Goal: Complete application form

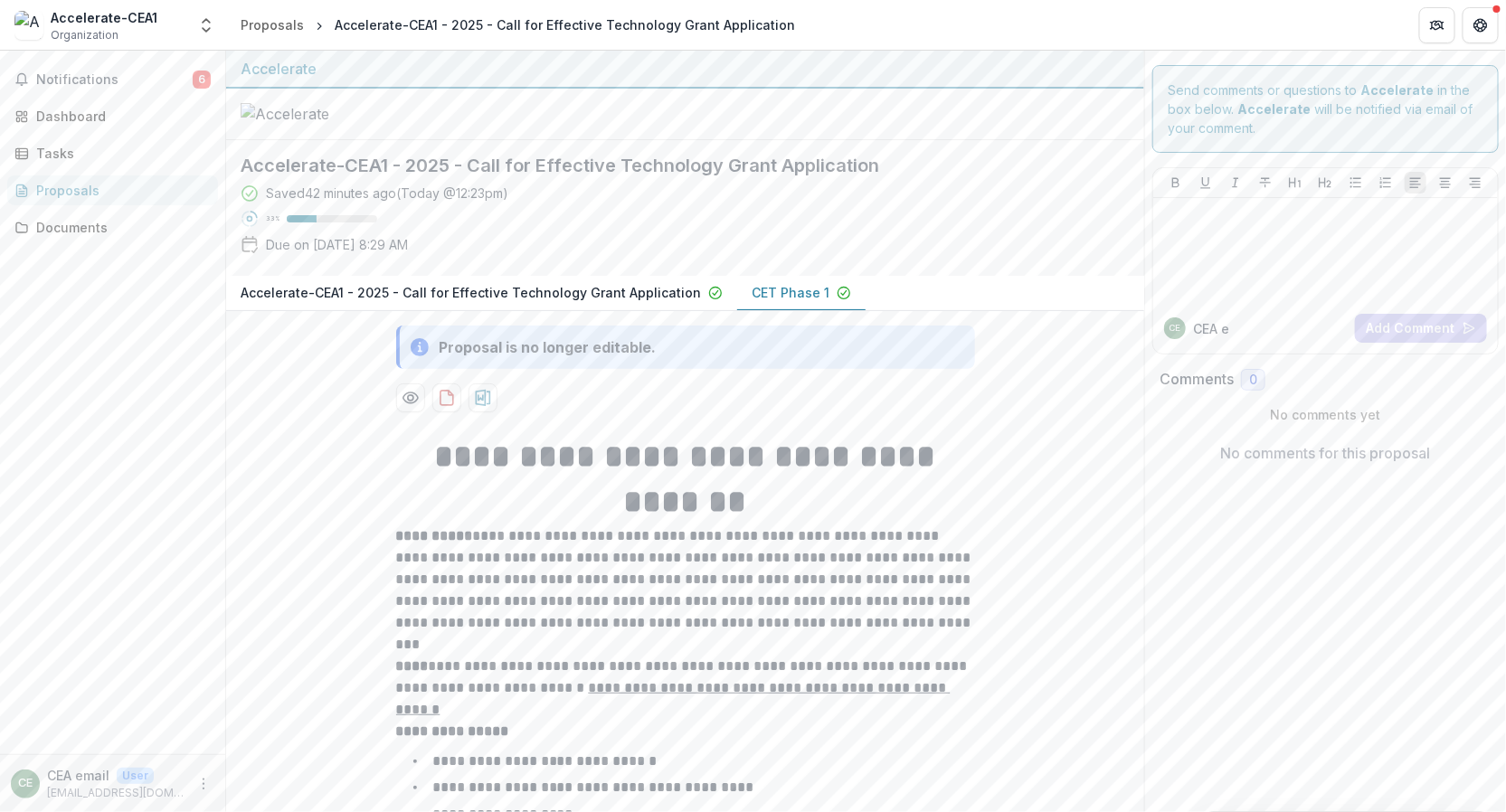
scroll to position [752, 0]
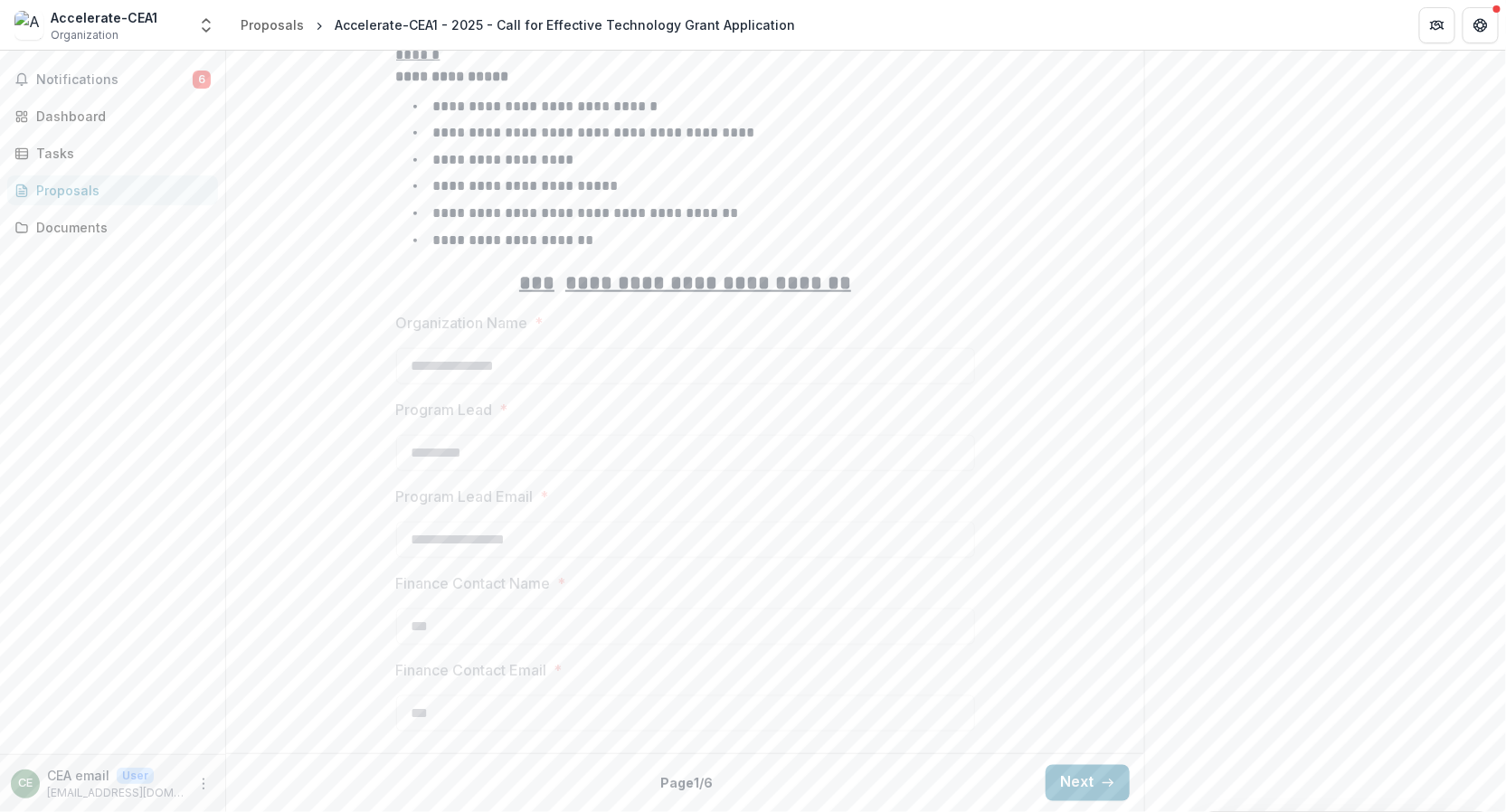
click at [233, 313] on div "**********" at bounding box center [684, 255] width 918 height 981
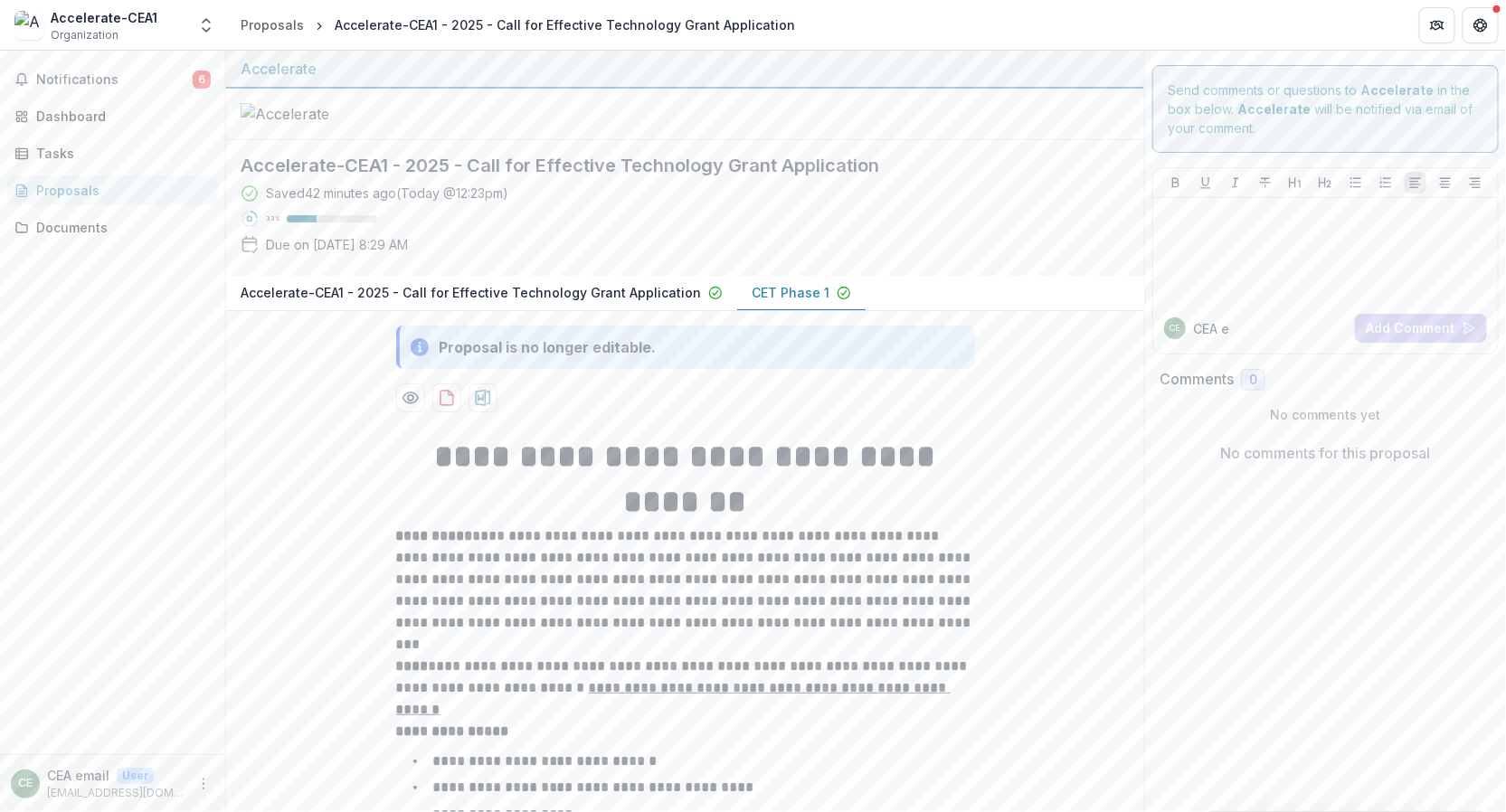
click at [577, 358] on div "Proposal is no longer editable." at bounding box center [548, 346] width 218 height 21
click at [415, 357] on icon at bounding box center [419, 346] width 18 height 18
click at [422, 357] on icon at bounding box center [419, 346] width 18 height 18
click at [78, 120] on div "Dashboard" at bounding box center [120, 116] width 167 height 19
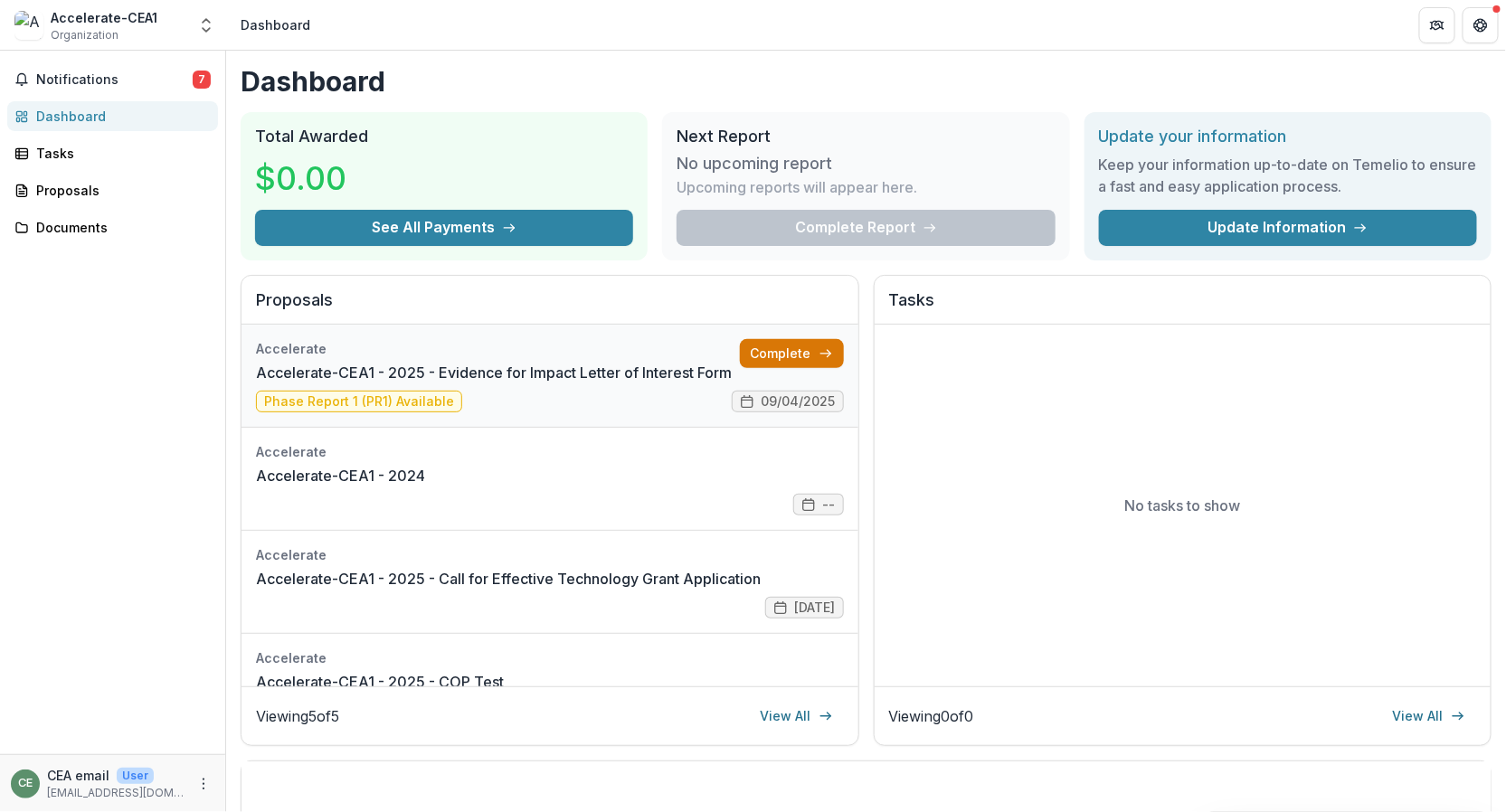
click at [758, 352] on link "Complete" at bounding box center [791, 353] width 104 height 29
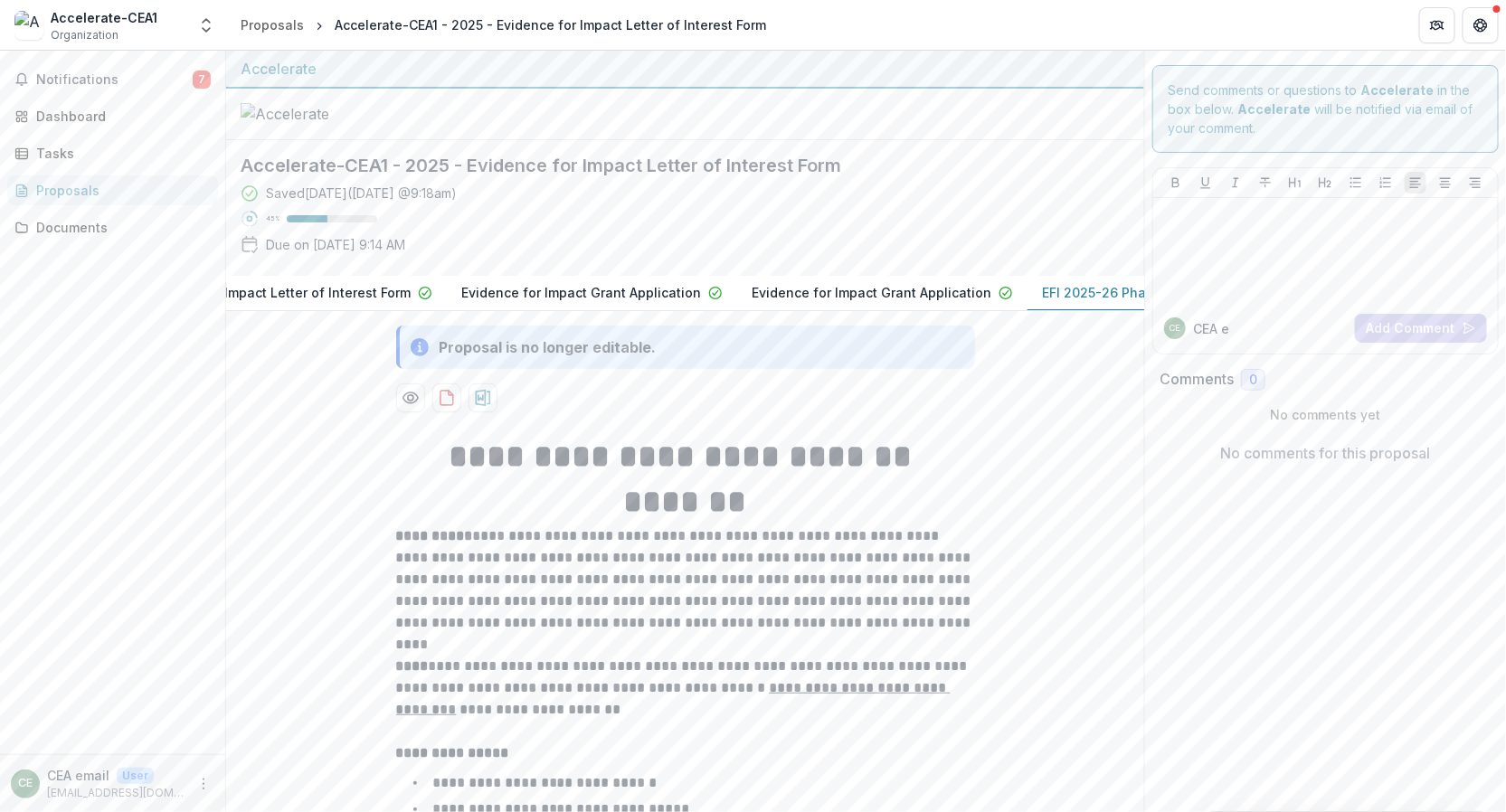
scroll to position [0, 382]
click at [1033, 302] on p "EFI 2025-26 Phase 1 Survey Update" at bounding box center [1034, 292] width 225 height 19
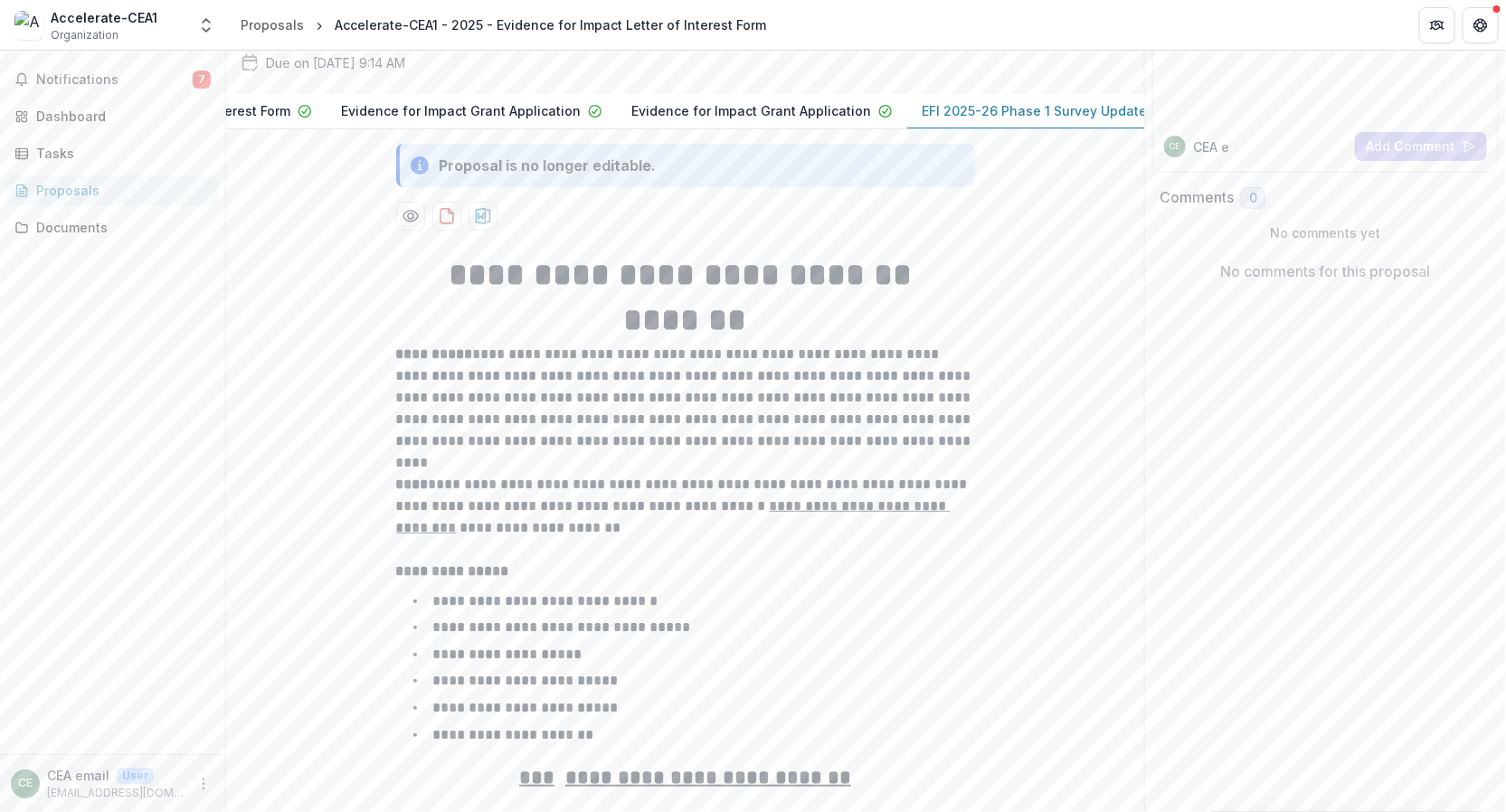
scroll to position [0, 0]
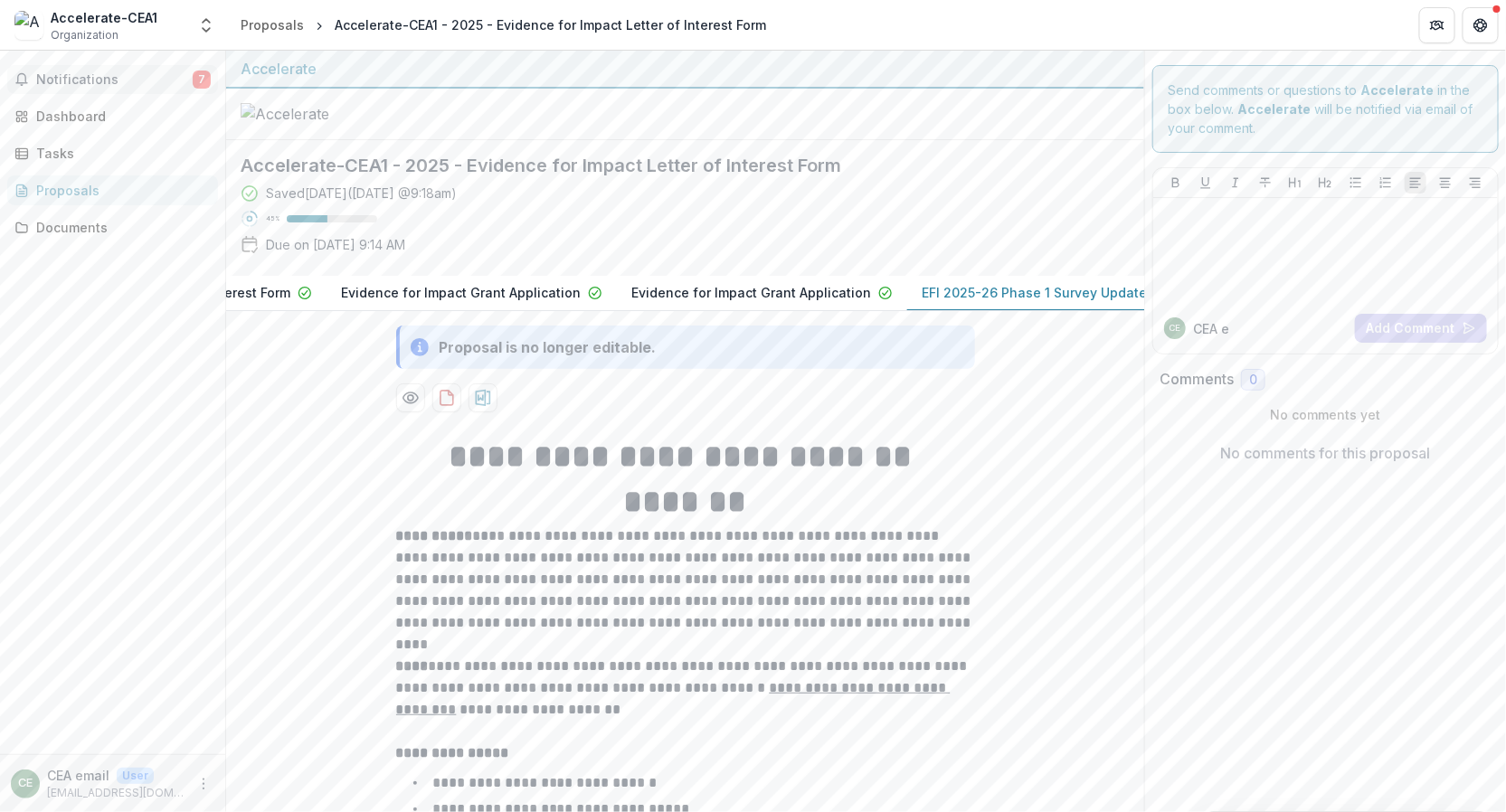
click at [113, 86] on span "Notifications" at bounding box center [115, 80] width 157 height 15
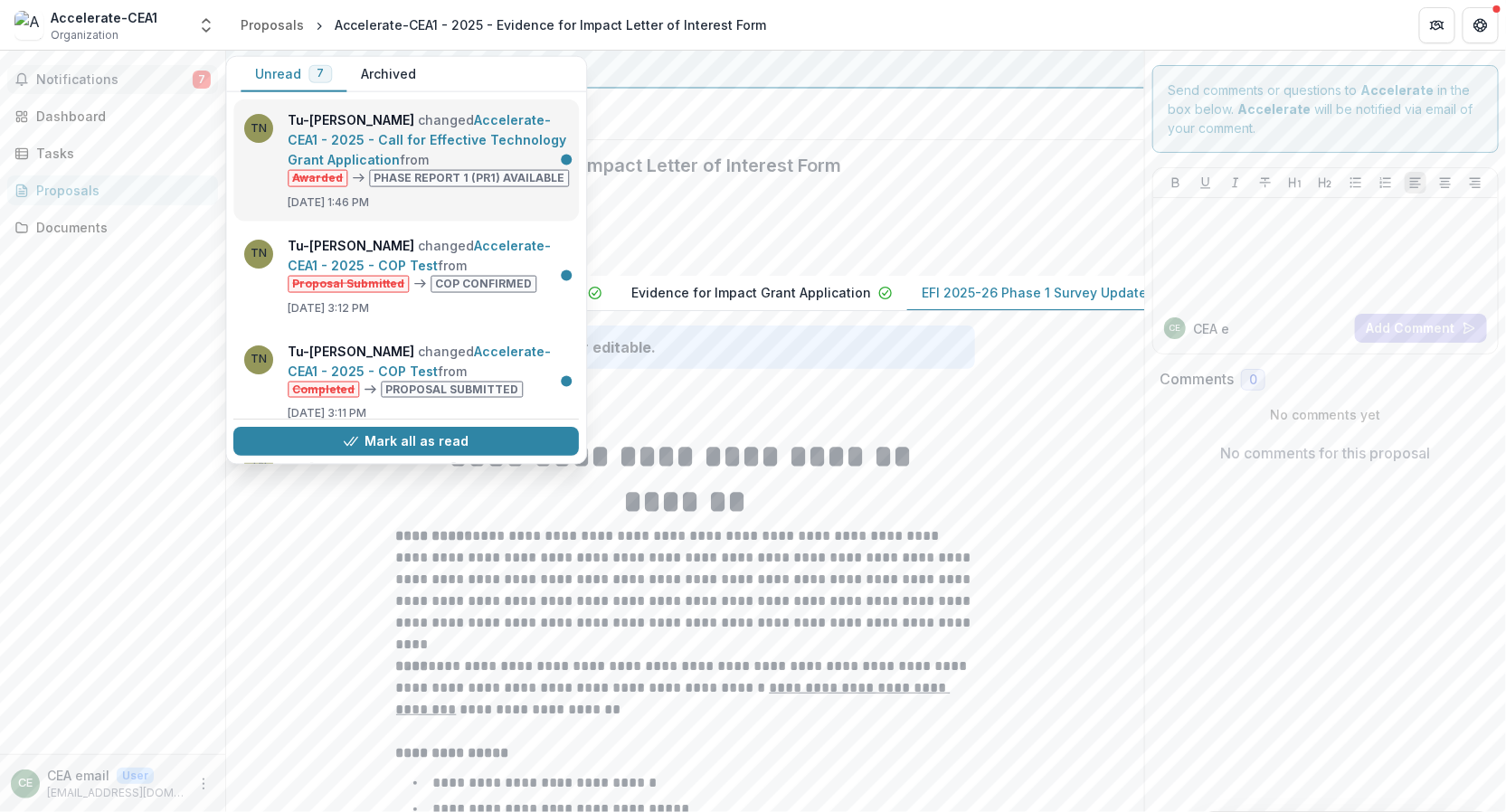
click at [353, 133] on link "Accelerate-CEA1 - 2025 - Call for Effective Technology Grant Application" at bounding box center [427, 139] width 278 height 55
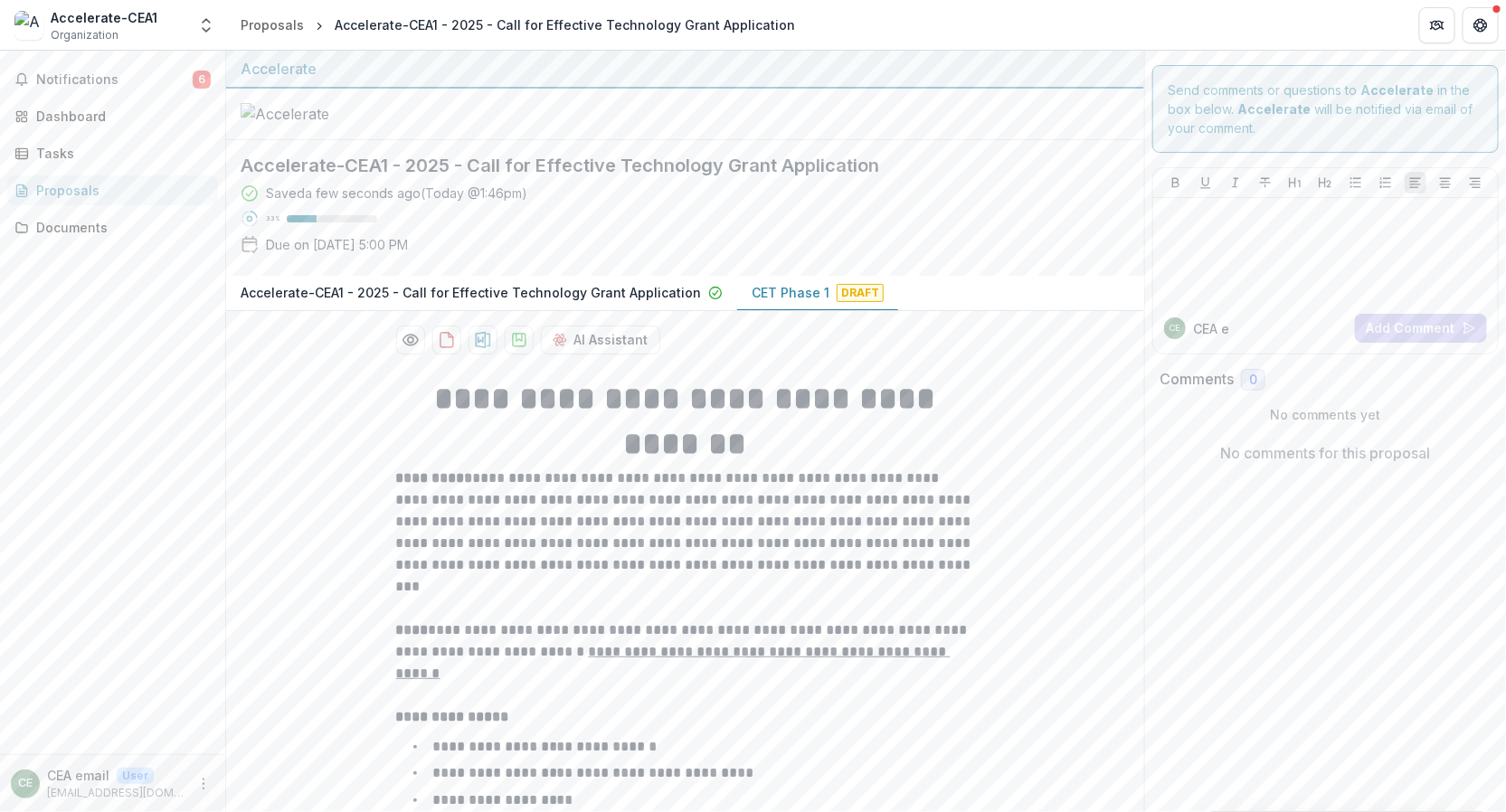
click at [783, 302] on p "CET Phase 1" at bounding box center [790, 292] width 77 height 19
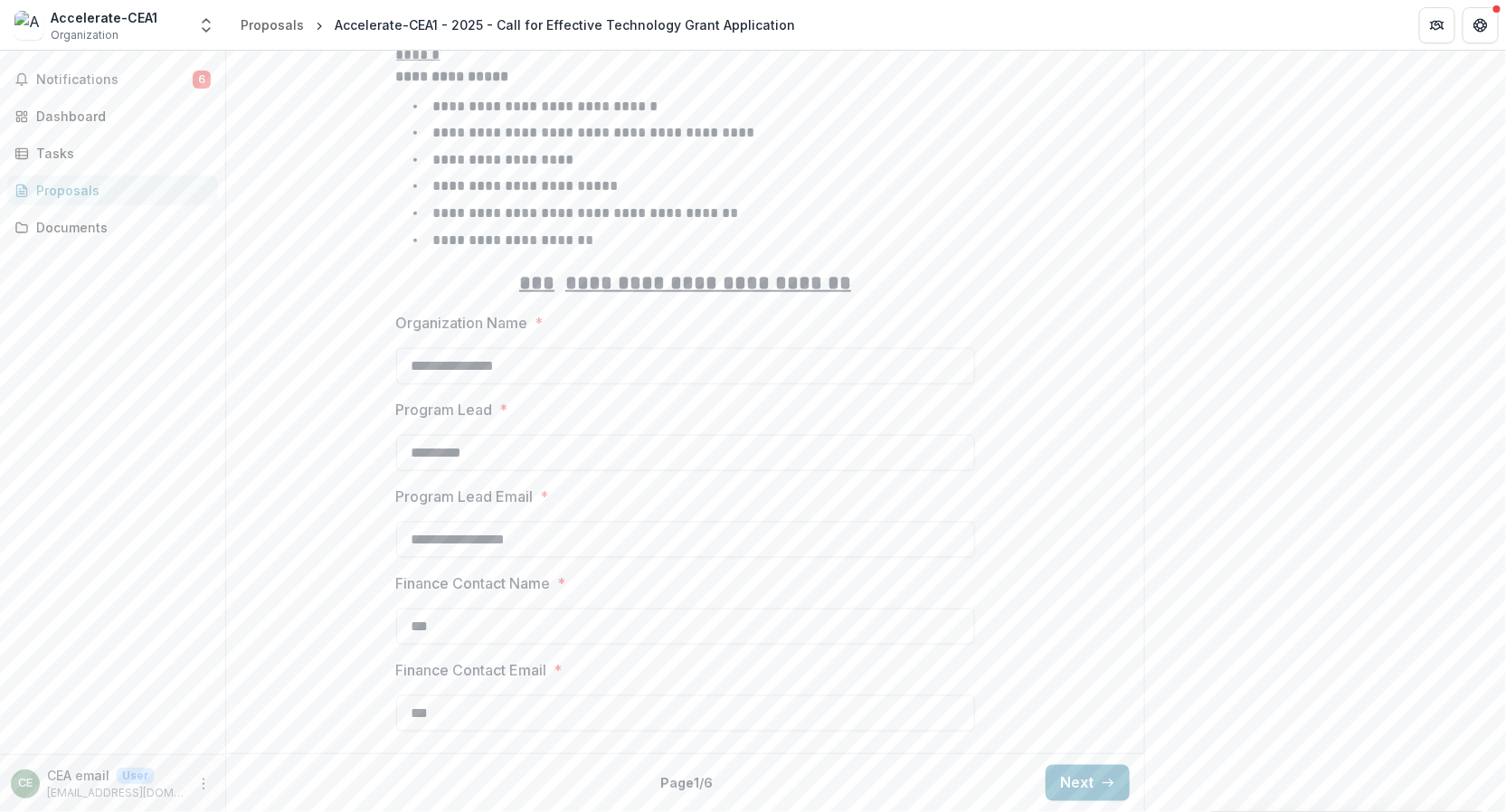
scroll to position [721, 0]
click at [1080, 783] on button "Next" at bounding box center [1088, 783] width 84 height 36
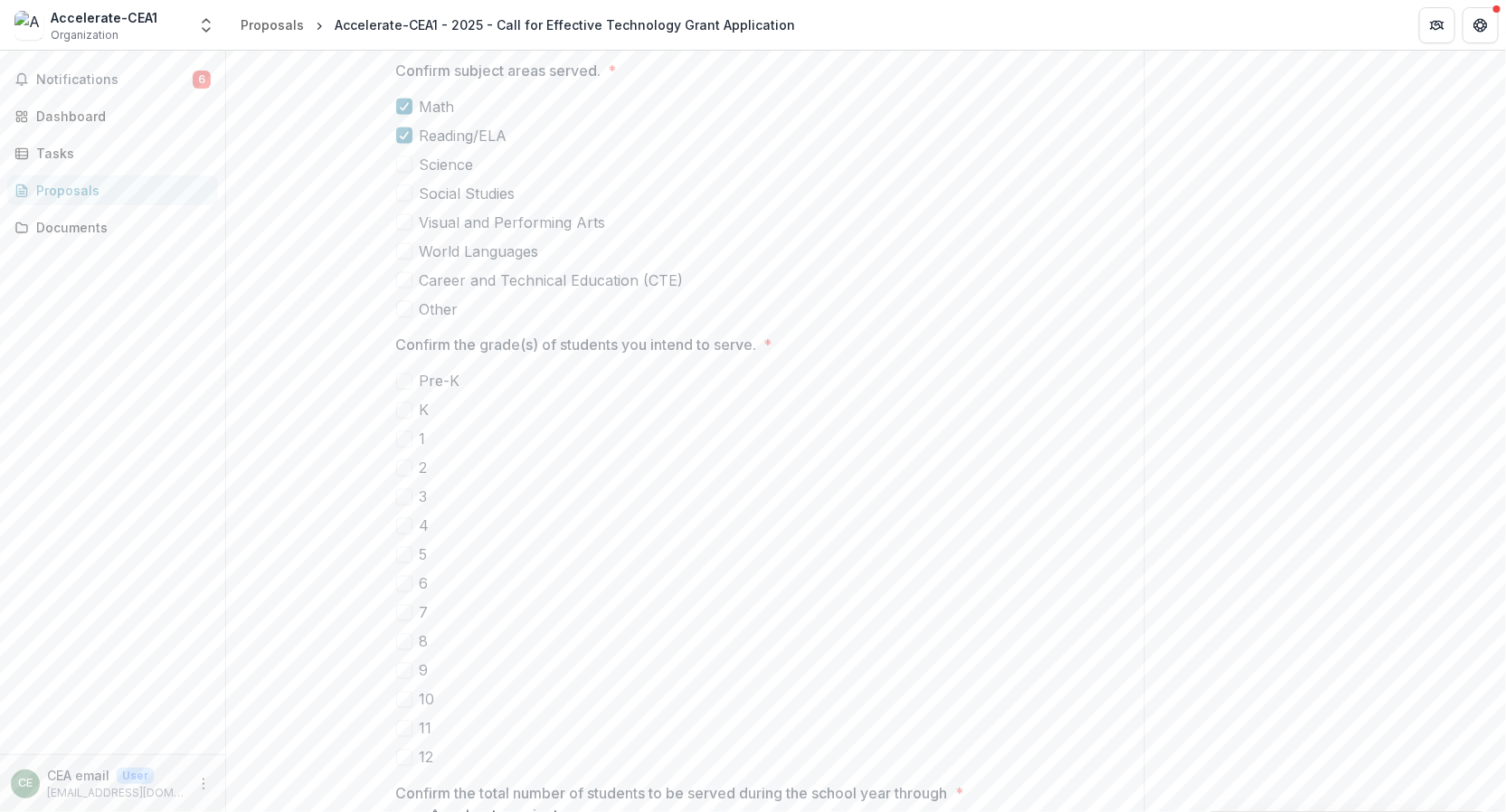
scroll to position [1336, 0]
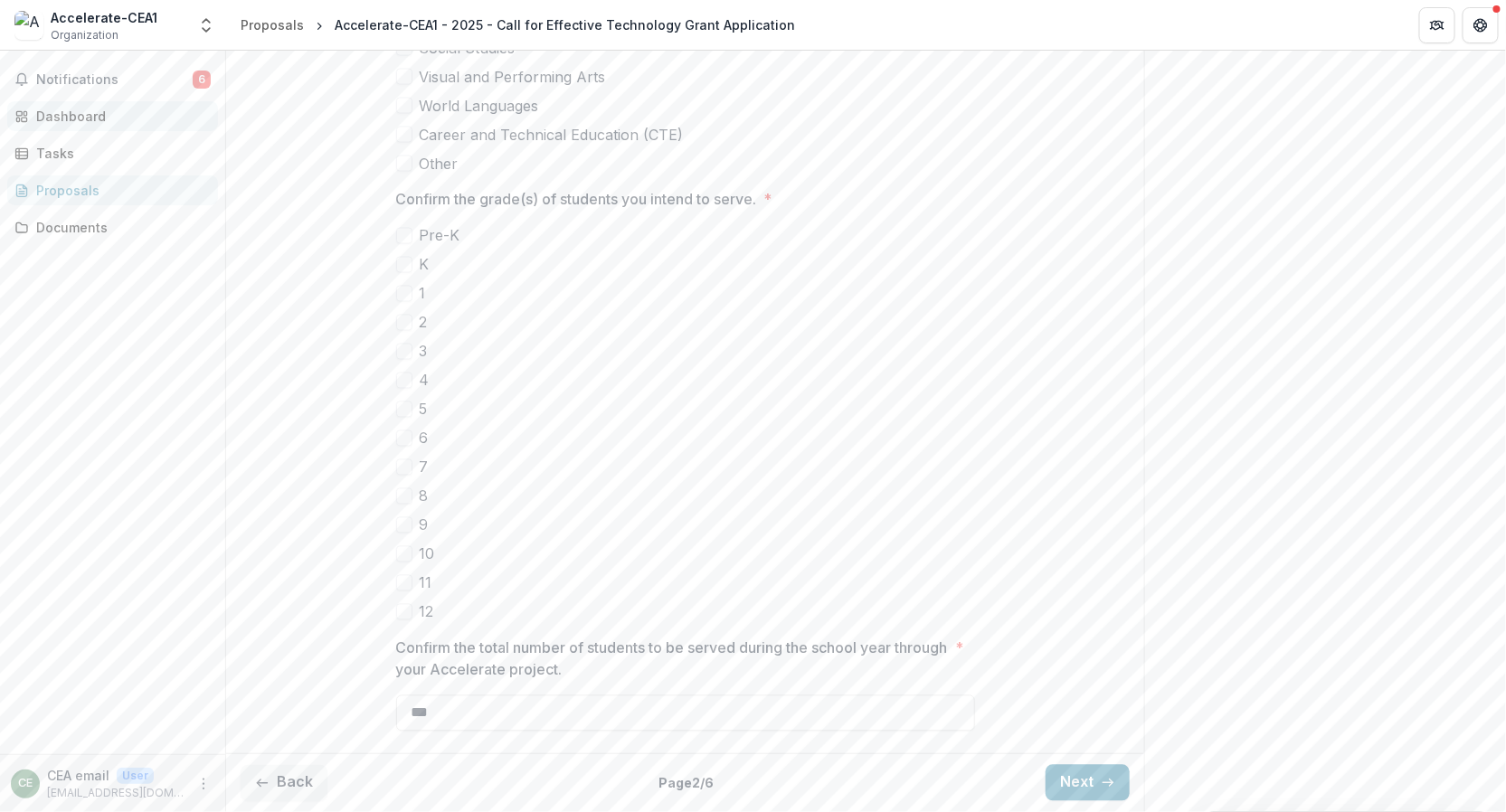
click at [73, 114] on div "Dashboard" at bounding box center [120, 116] width 167 height 19
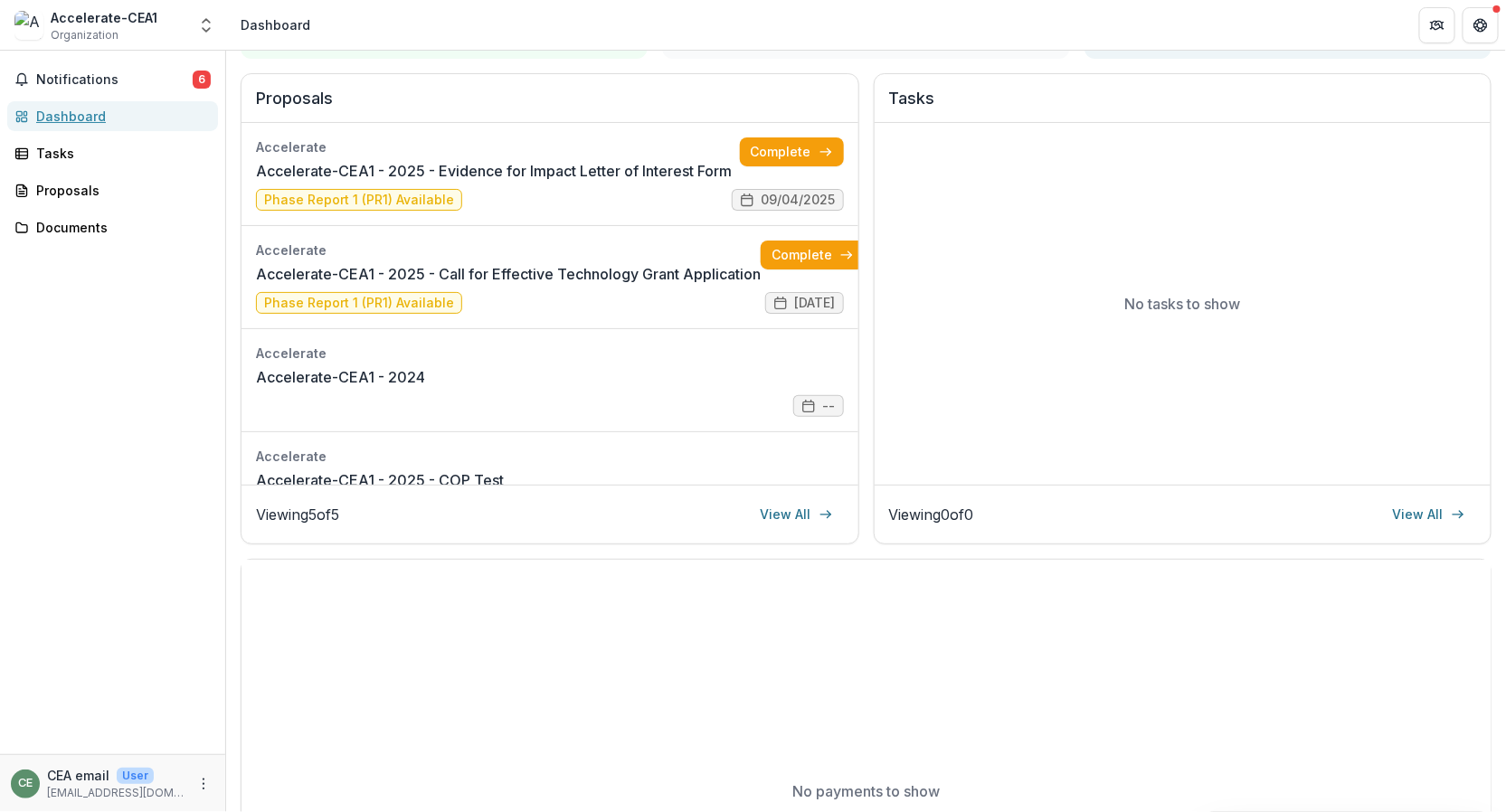
scroll to position [186, 0]
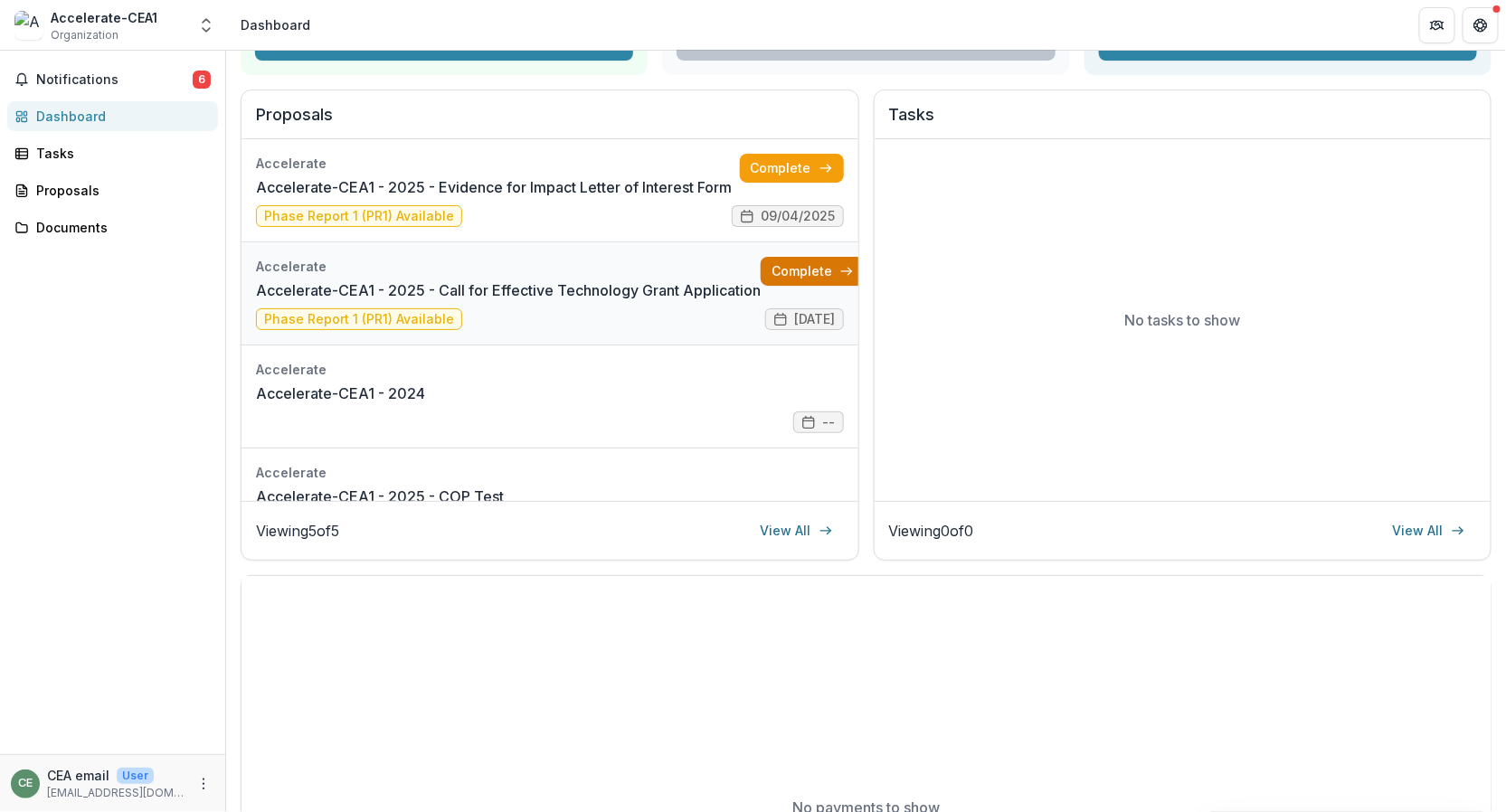
click at [798, 268] on link "Complete" at bounding box center [812, 271] width 104 height 29
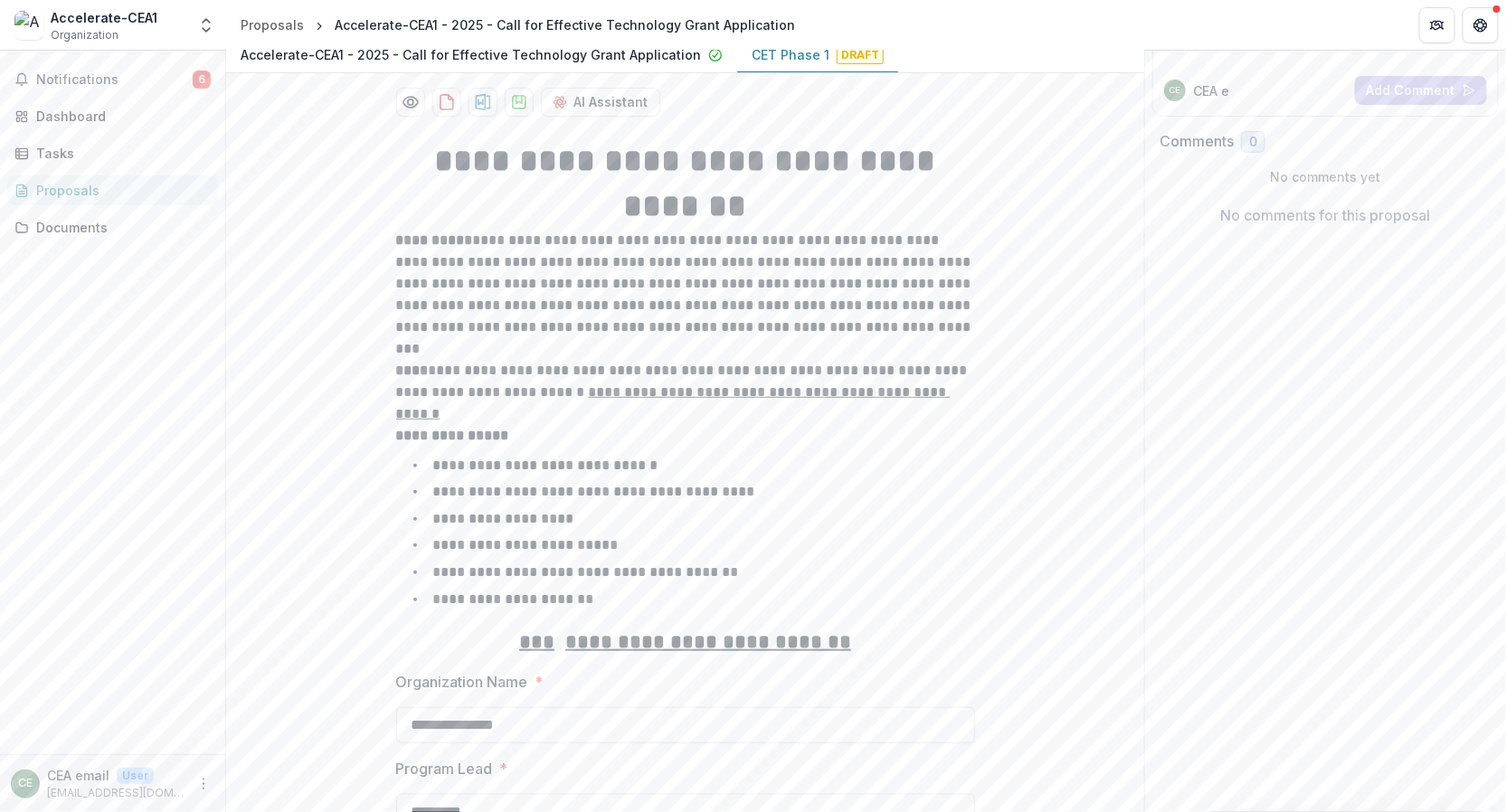
scroll to position [721, 0]
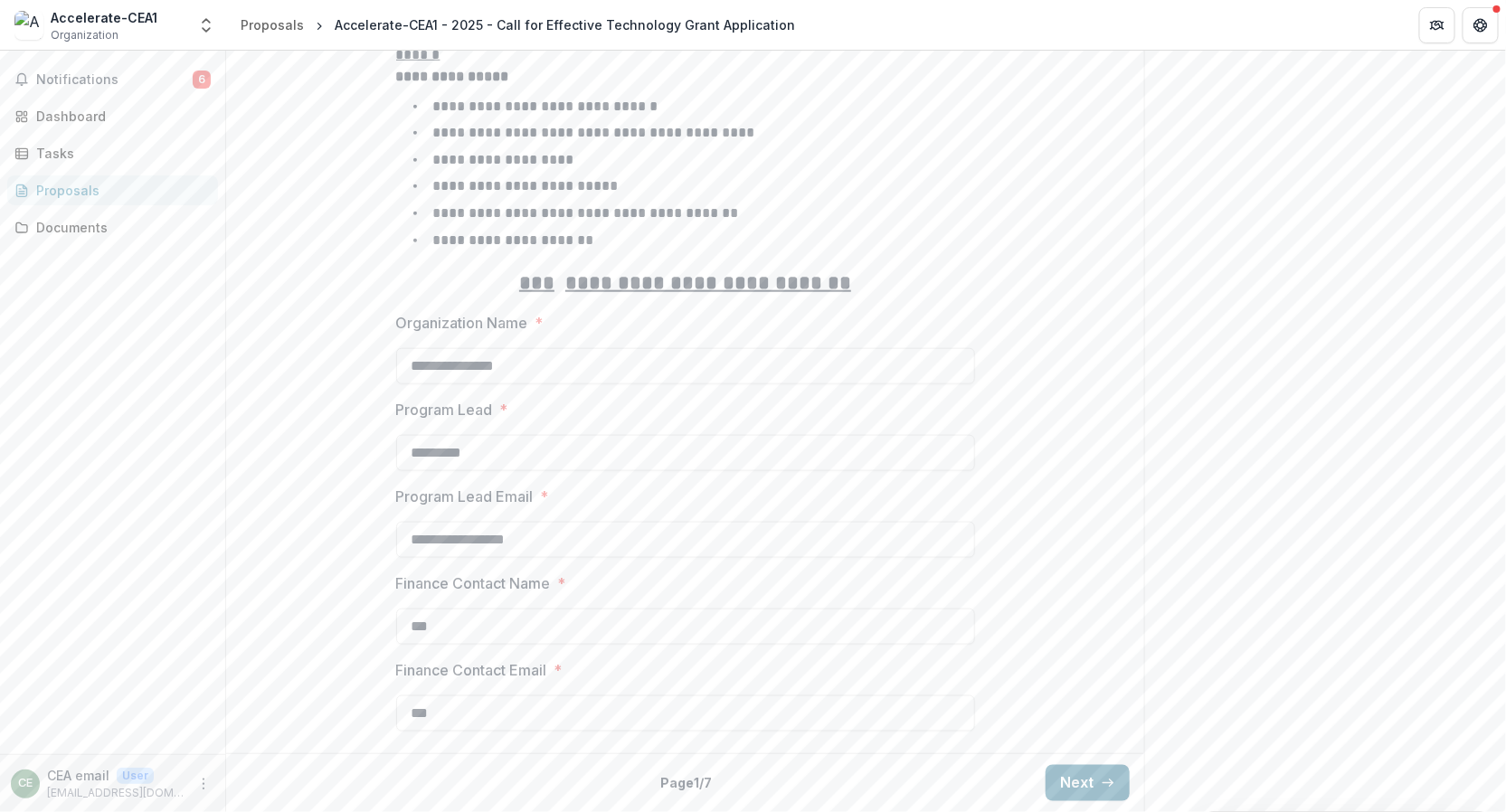
click at [1070, 772] on button "Next" at bounding box center [1088, 783] width 84 height 36
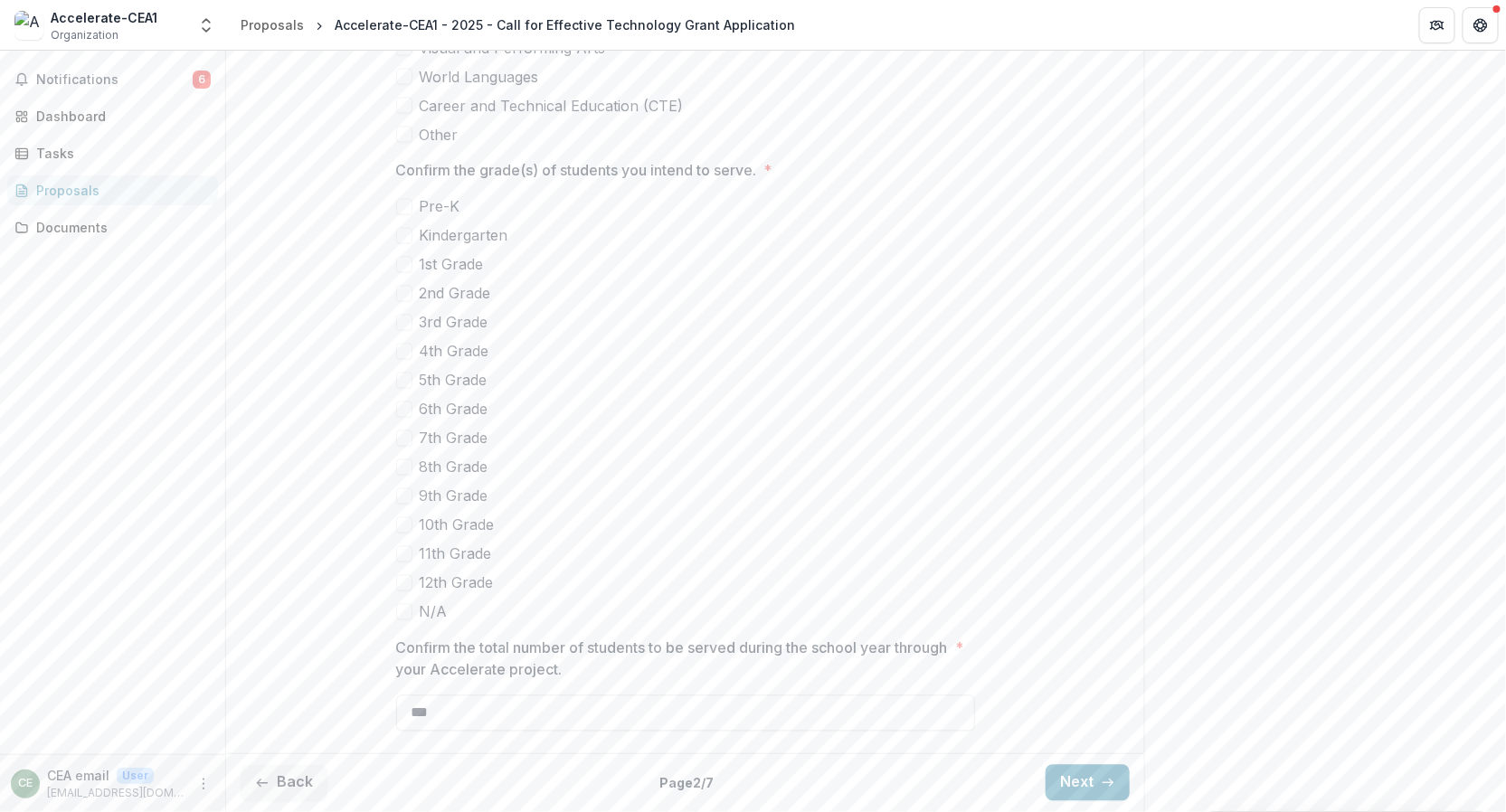
scroll to position [1334, 0]
click at [109, 88] on button "Notifications 6" at bounding box center [113, 79] width 211 height 29
click at [100, 148] on div "Tasks" at bounding box center [120, 153] width 167 height 19
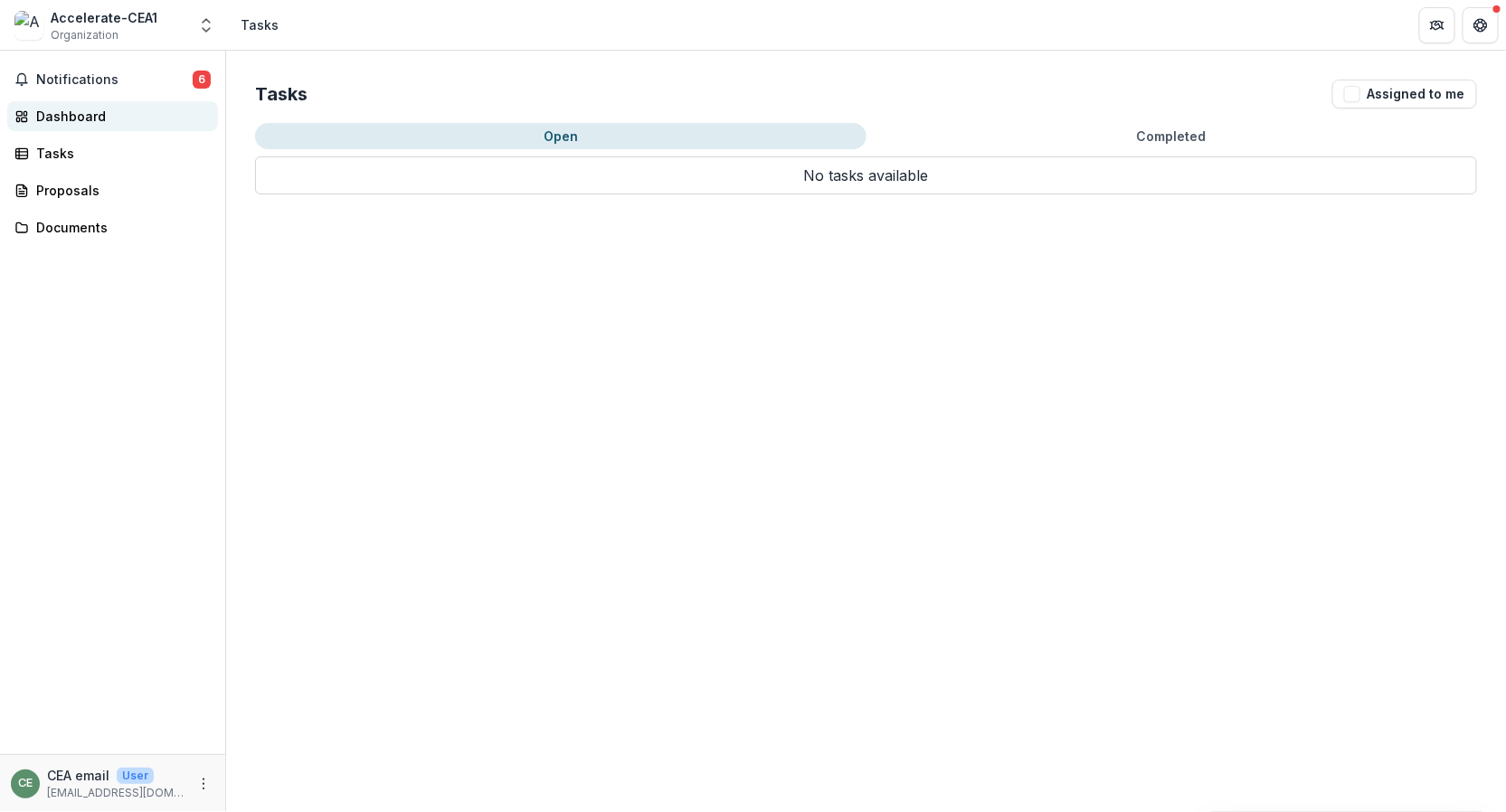
click at [106, 115] on div "Dashboard" at bounding box center [120, 116] width 167 height 19
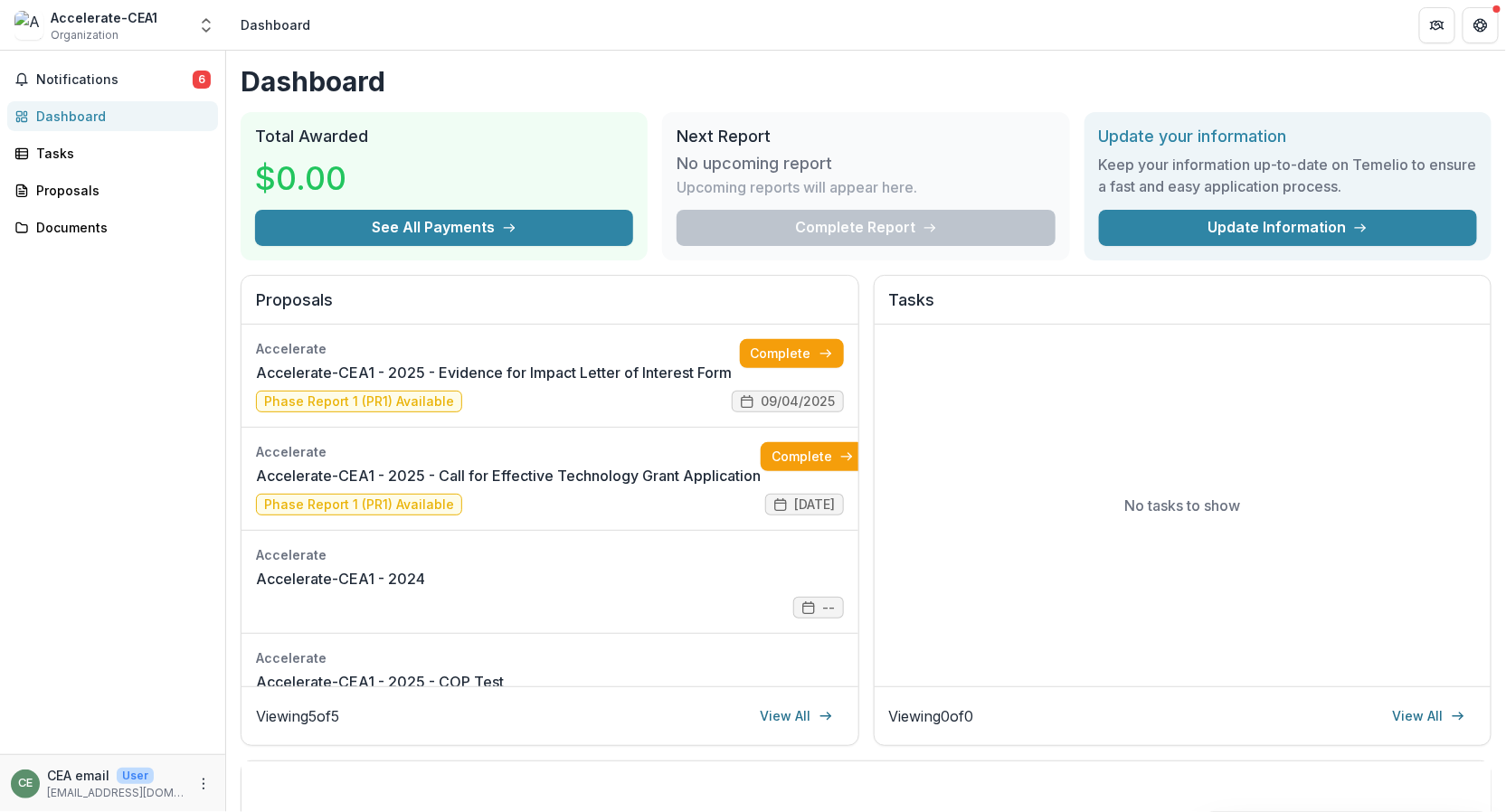
click at [130, 332] on div "Notifications 6 Dashboard Tasks Proposals Documents" at bounding box center [112, 402] width 225 height 704
click at [789, 455] on link "Complete" at bounding box center [812, 456] width 104 height 29
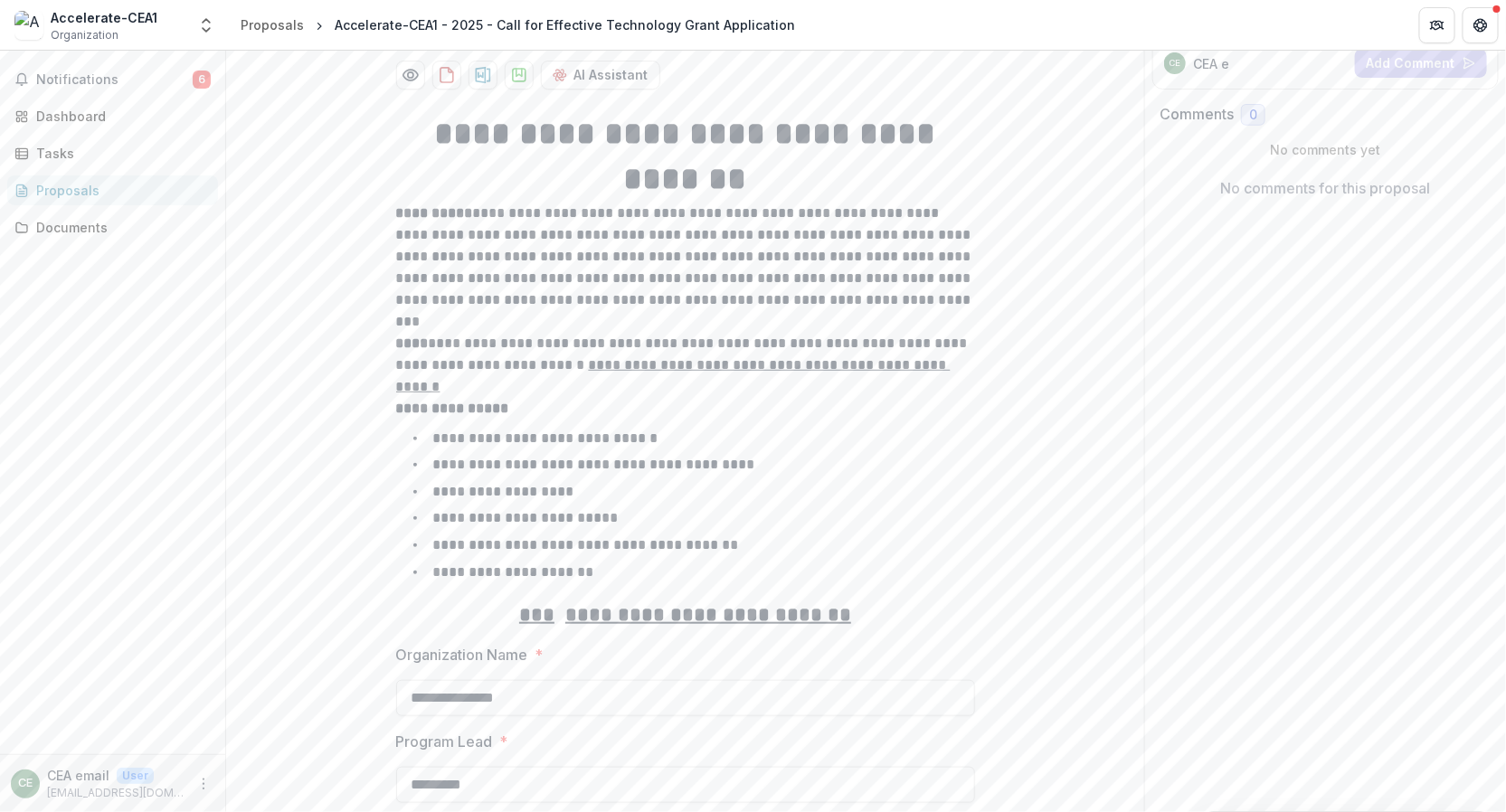
scroll to position [721, 0]
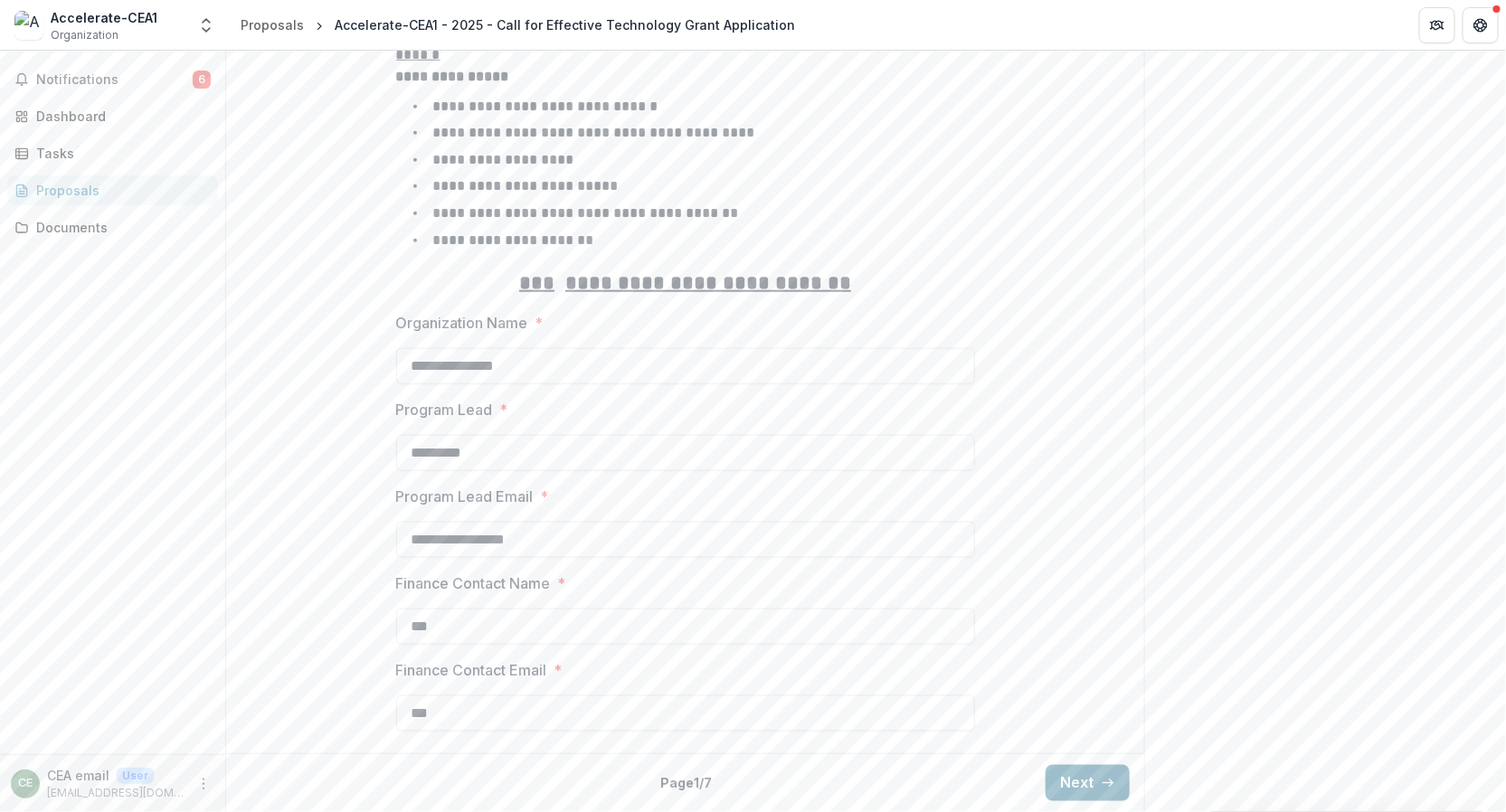
click at [1076, 775] on button "Next" at bounding box center [1088, 783] width 84 height 36
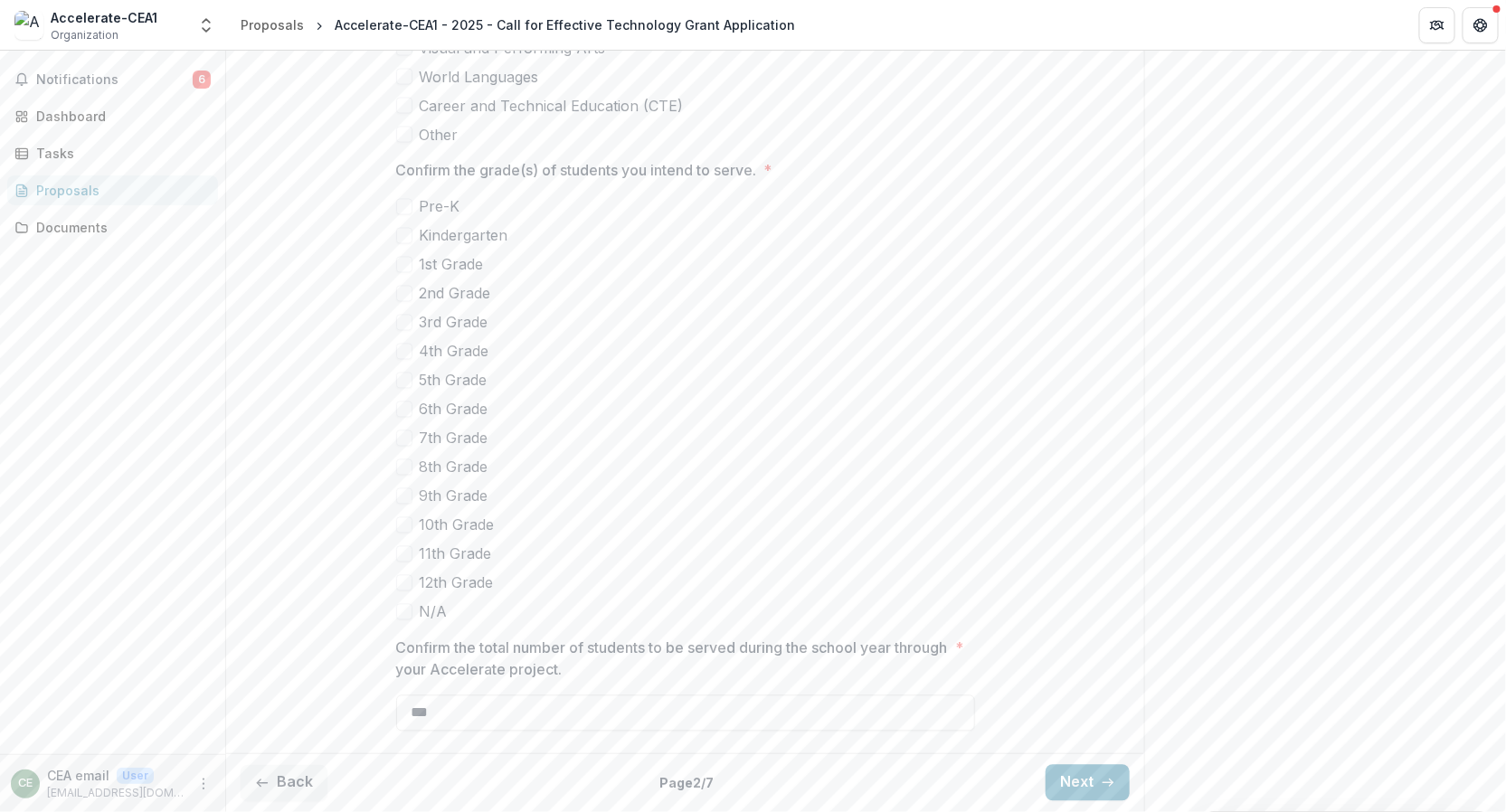
scroll to position [1364, 0]
click at [449, 206] on span "Pre-K" at bounding box center [441, 206] width 41 height 21
click at [453, 233] on span "Kindergarten" at bounding box center [464, 235] width 89 height 21
click at [443, 208] on span "Pre-K" at bounding box center [441, 206] width 41 height 21
click at [443, 235] on span "Kindergarten" at bounding box center [464, 235] width 89 height 21
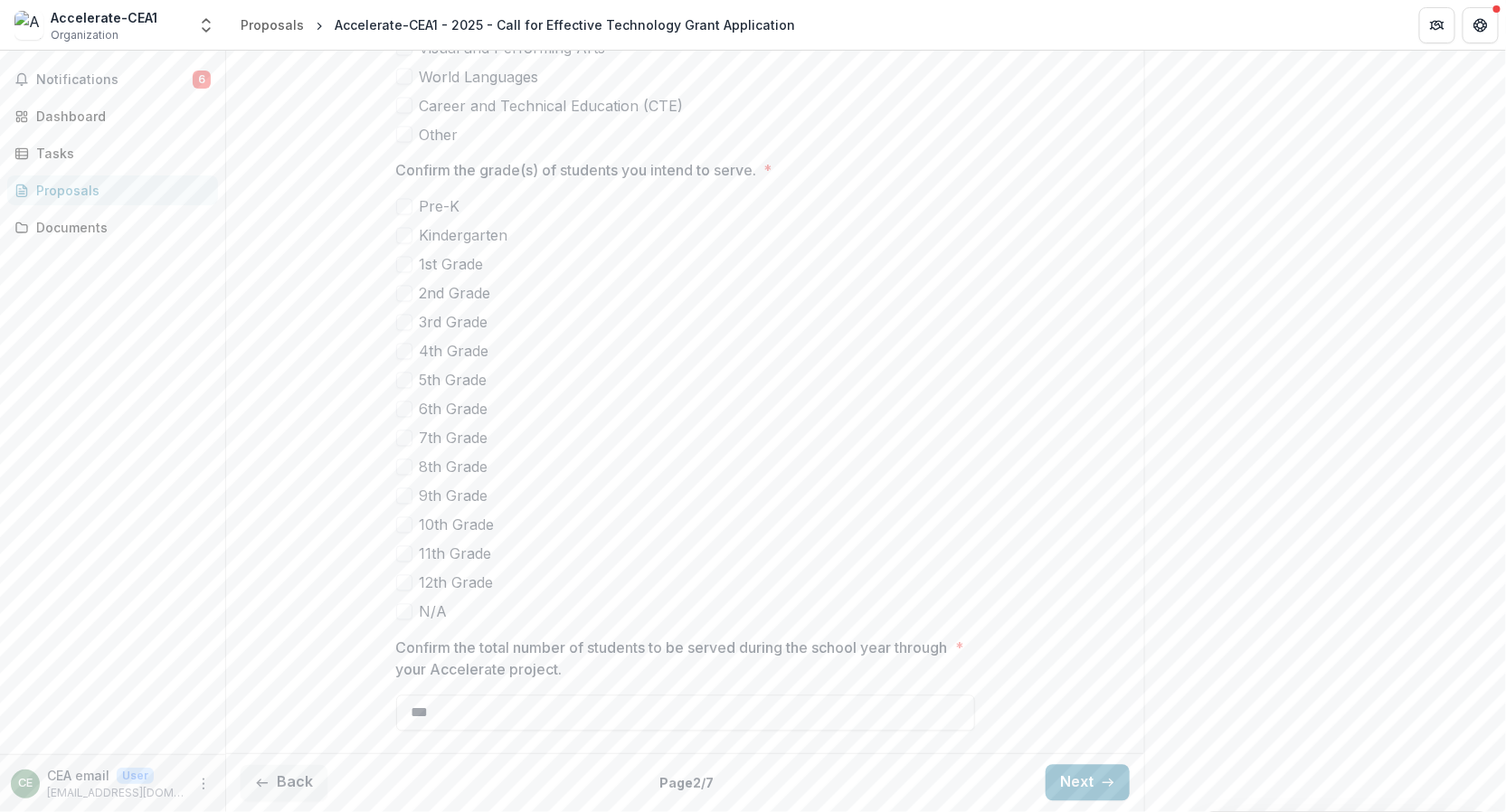
scroll to position [1365, 0]
click at [284, 779] on button "Back" at bounding box center [284, 783] width 87 height 36
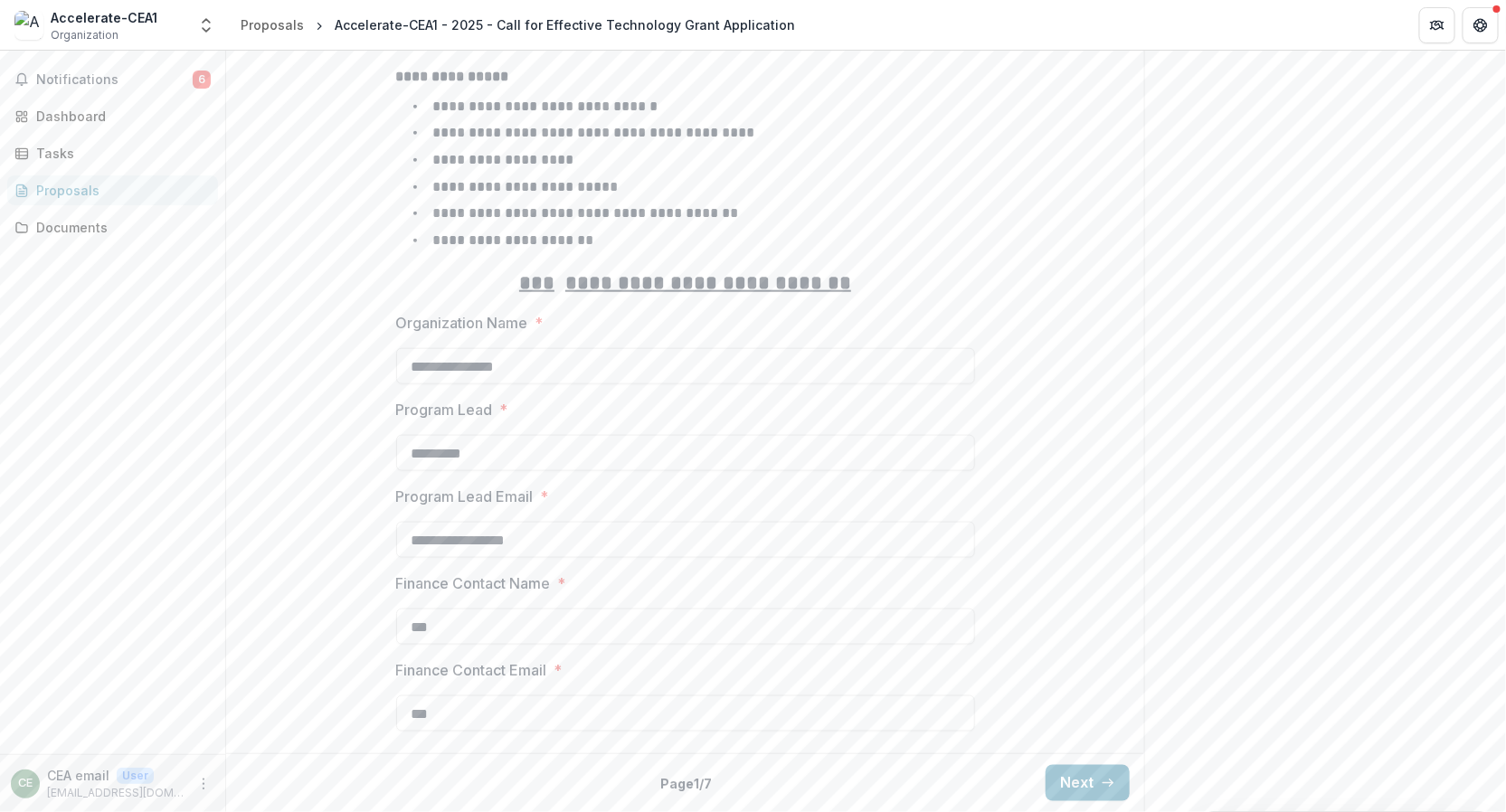
scroll to position [721, 0]
click at [284, 779] on div "Back Page 1 / 7 Next" at bounding box center [684, 782] width 918 height 59
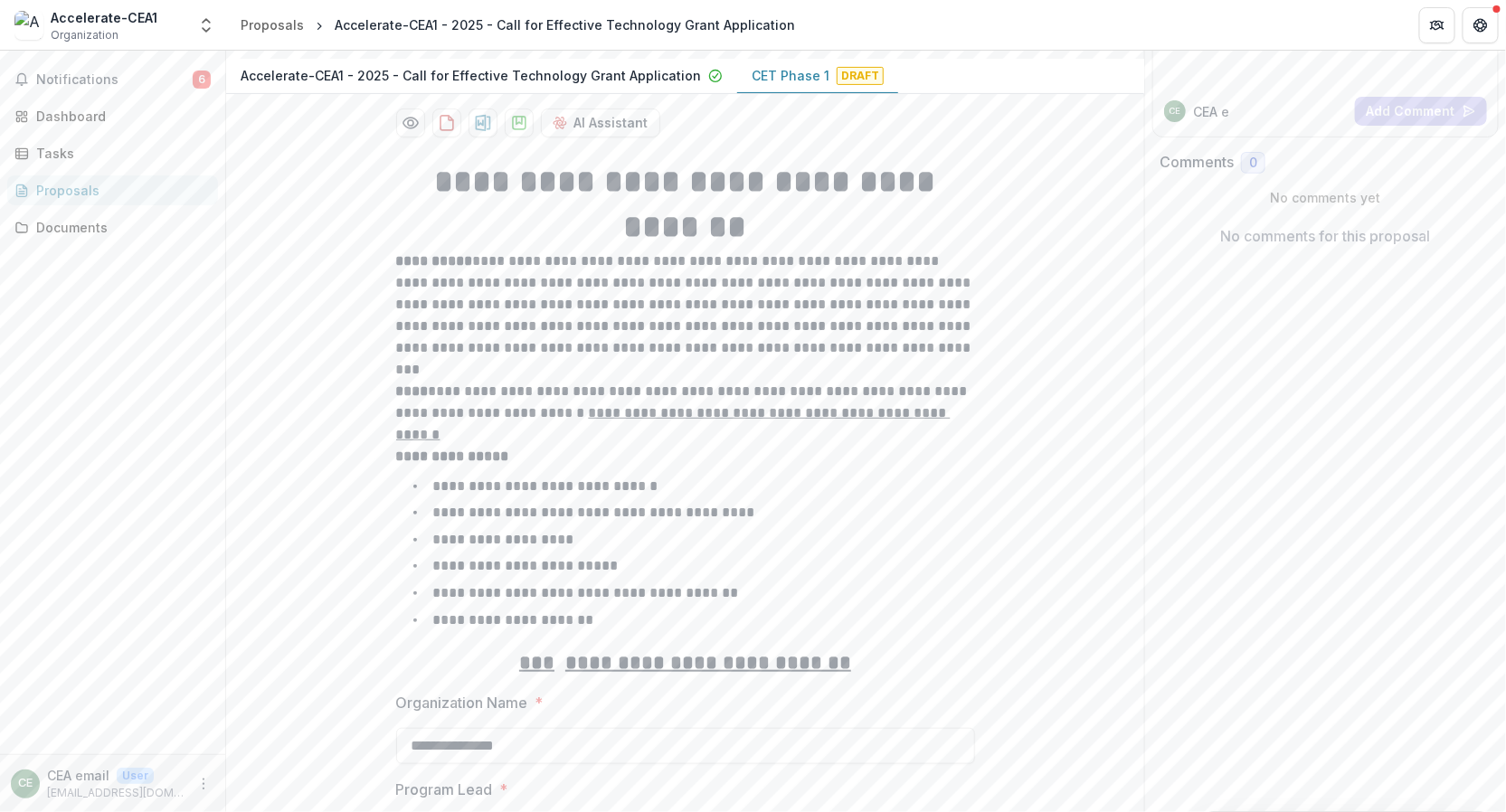
scroll to position [0, 0]
